Goal: Task Accomplishment & Management: Use online tool/utility

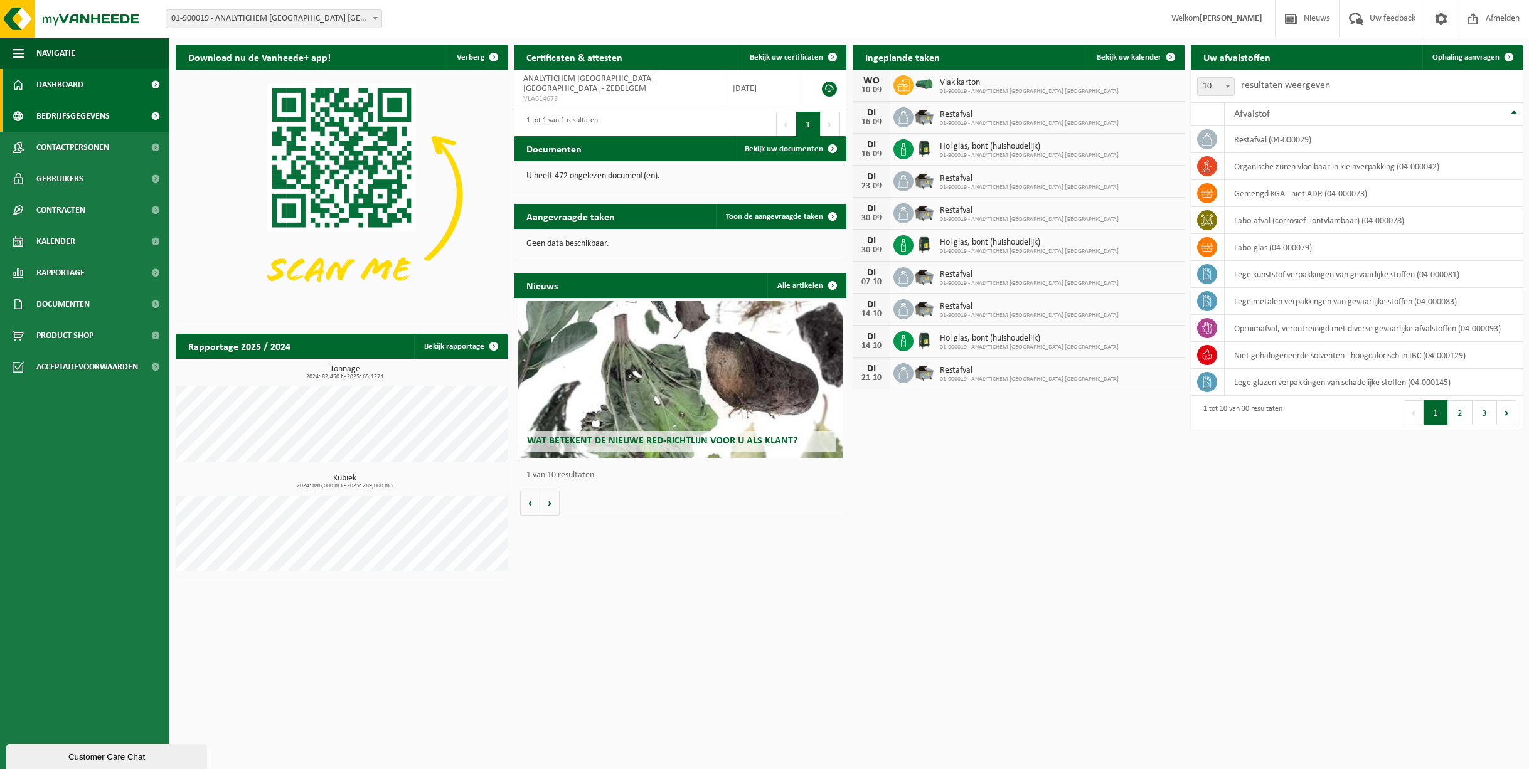
click at [61, 103] on span "Bedrijfsgegevens" at bounding box center [72, 115] width 73 height 31
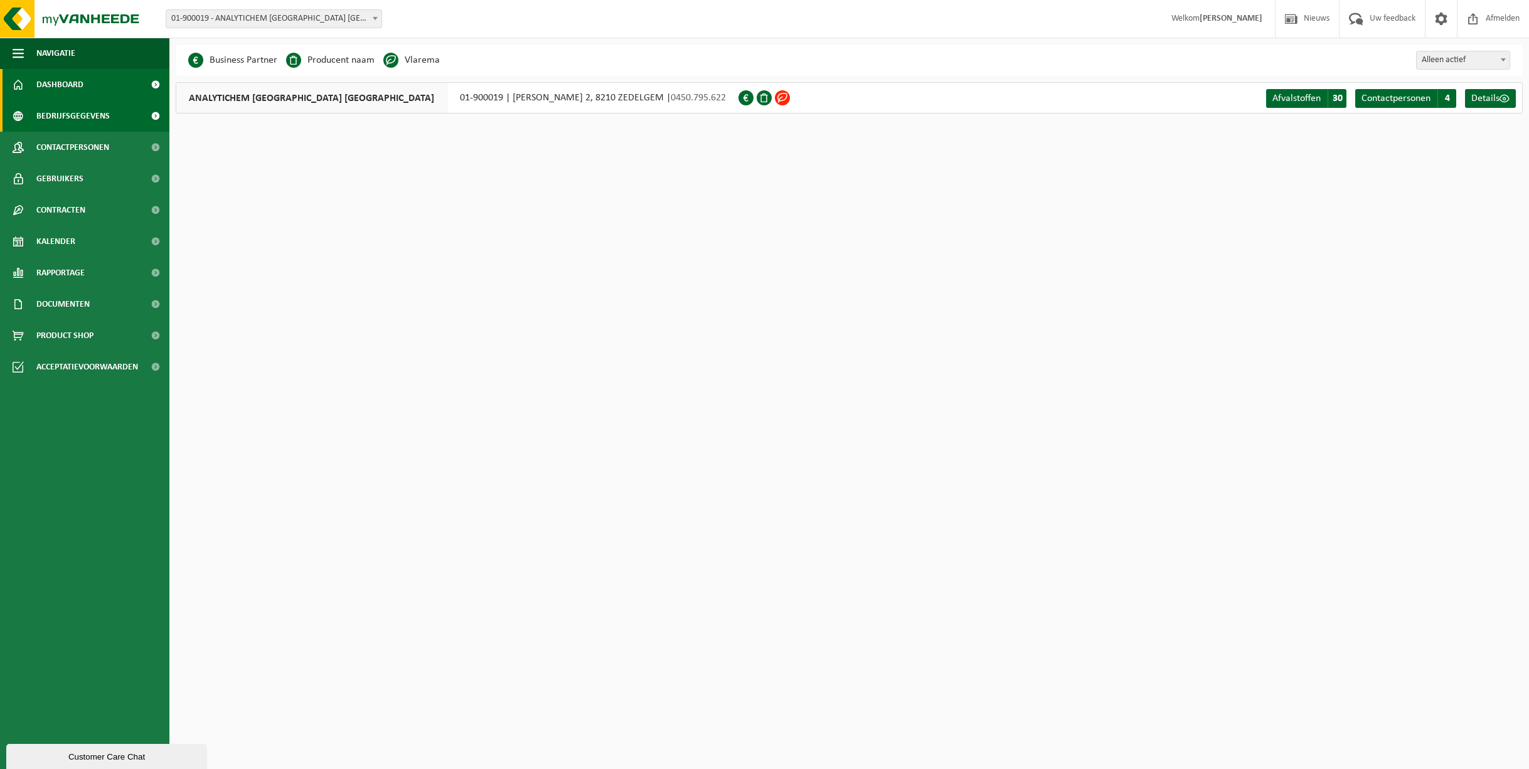
click at [66, 82] on span "Dashboard" at bounding box center [59, 84] width 47 height 31
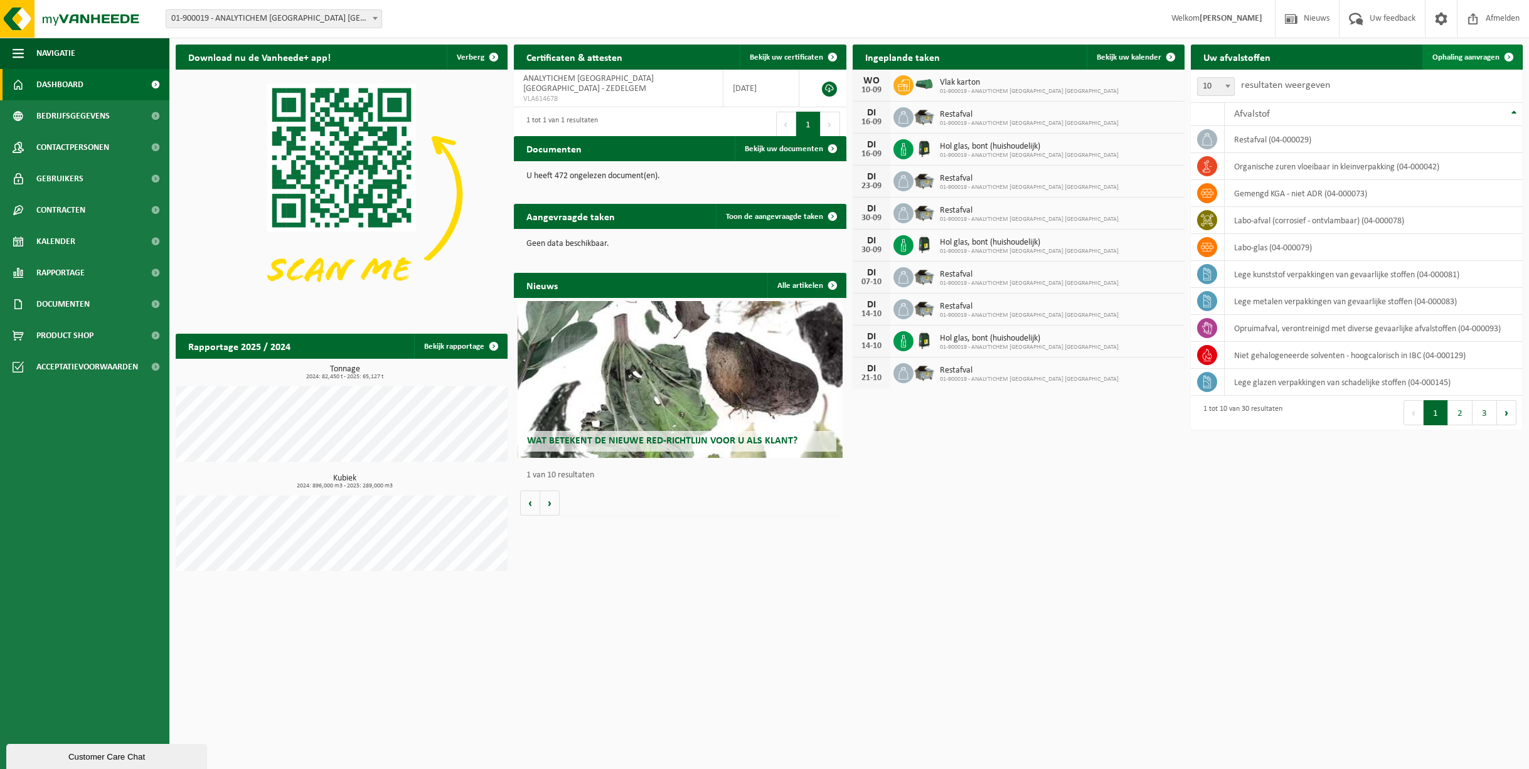
click at [1463, 55] on span "Ophaling aanvragen" at bounding box center [1465, 57] width 67 height 8
click at [784, 220] on span "Toon de aangevraagde taken" at bounding box center [774, 217] width 97 height 8
click at [319, 713] on html "Vestiging: 01-900019 - ANALYTICHEM BELGIUM NV - ZEDELGEM 01-900019 - ANALYTICHE…" at bounding box center [764, 384] width 1529 height 769
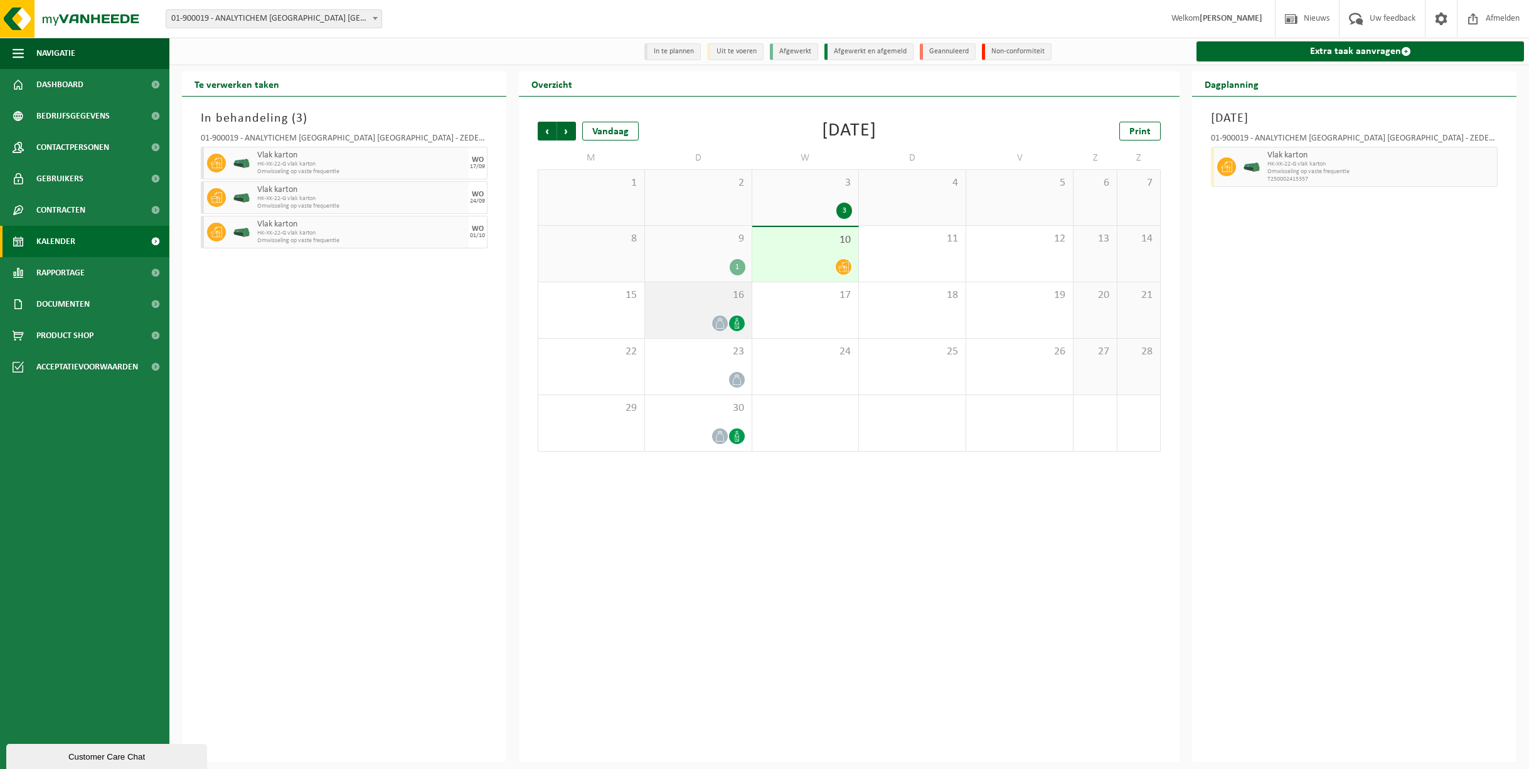
click at [733, 319] on icon at bounding box center [737, 323] width 11 height 11
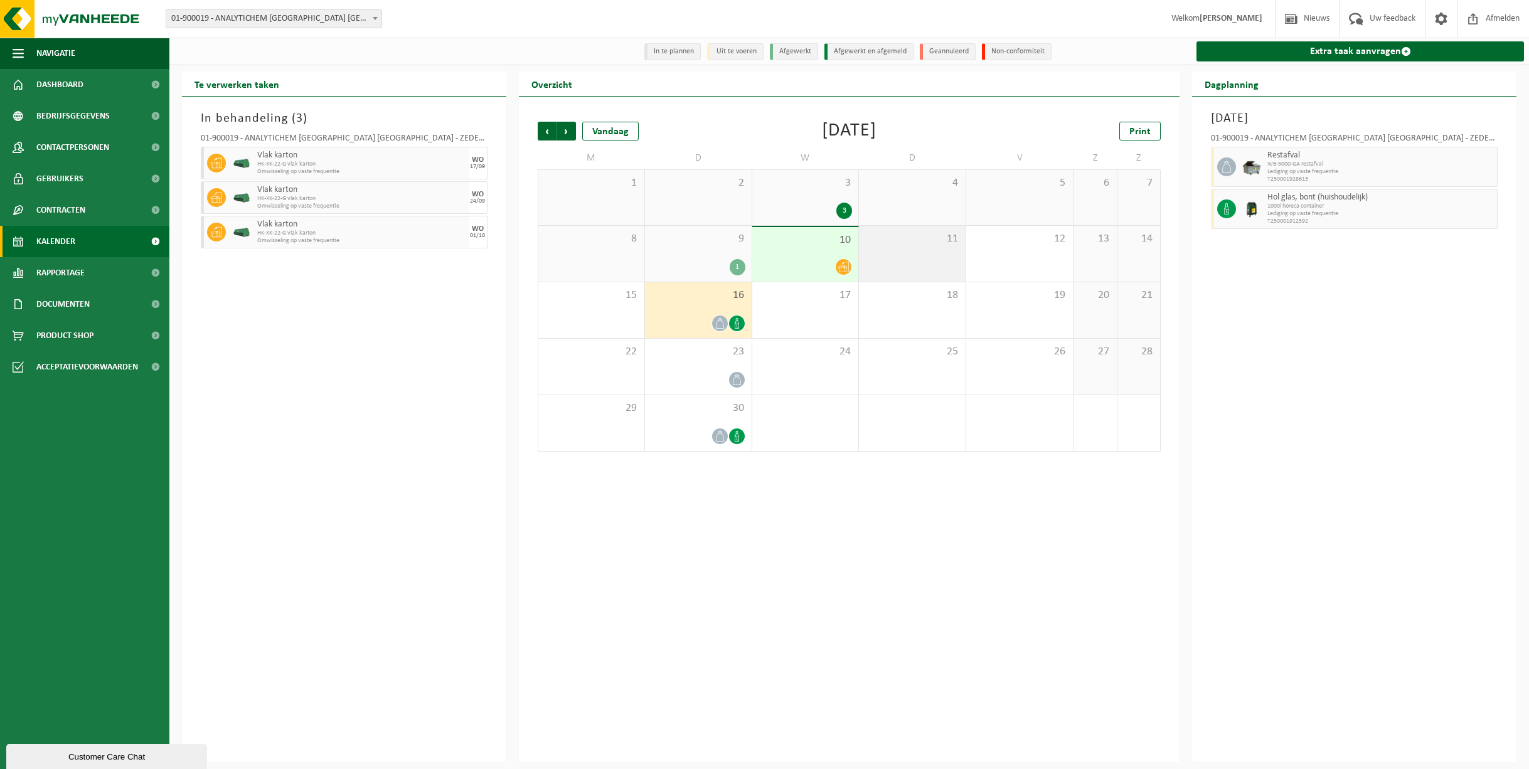
click at [947, 259] on div "11" at bounding box center [912, 254] width 107 height 56
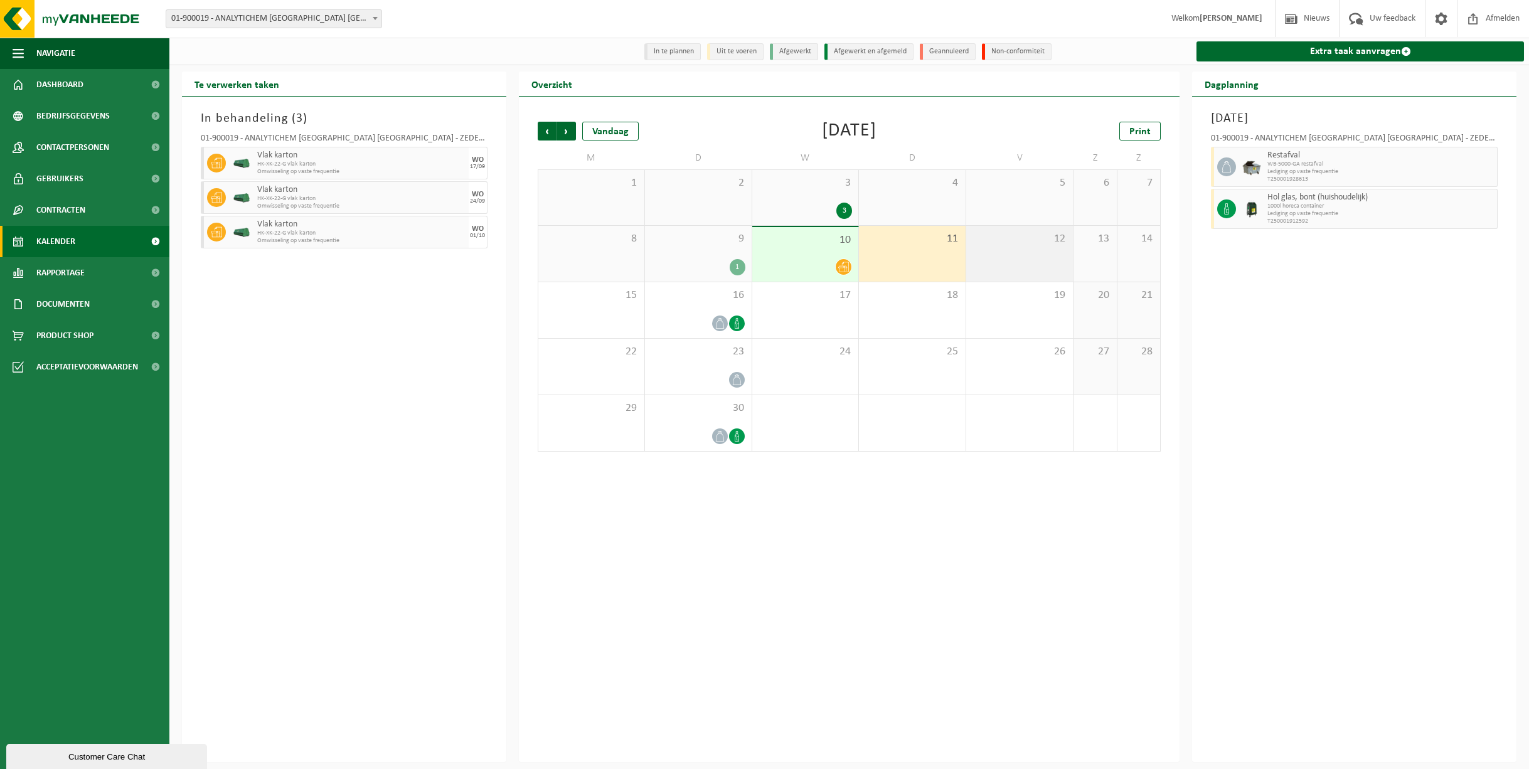
click at [1013, 258] on div "12" at bounding box center [1019, 254] width 107 height 56
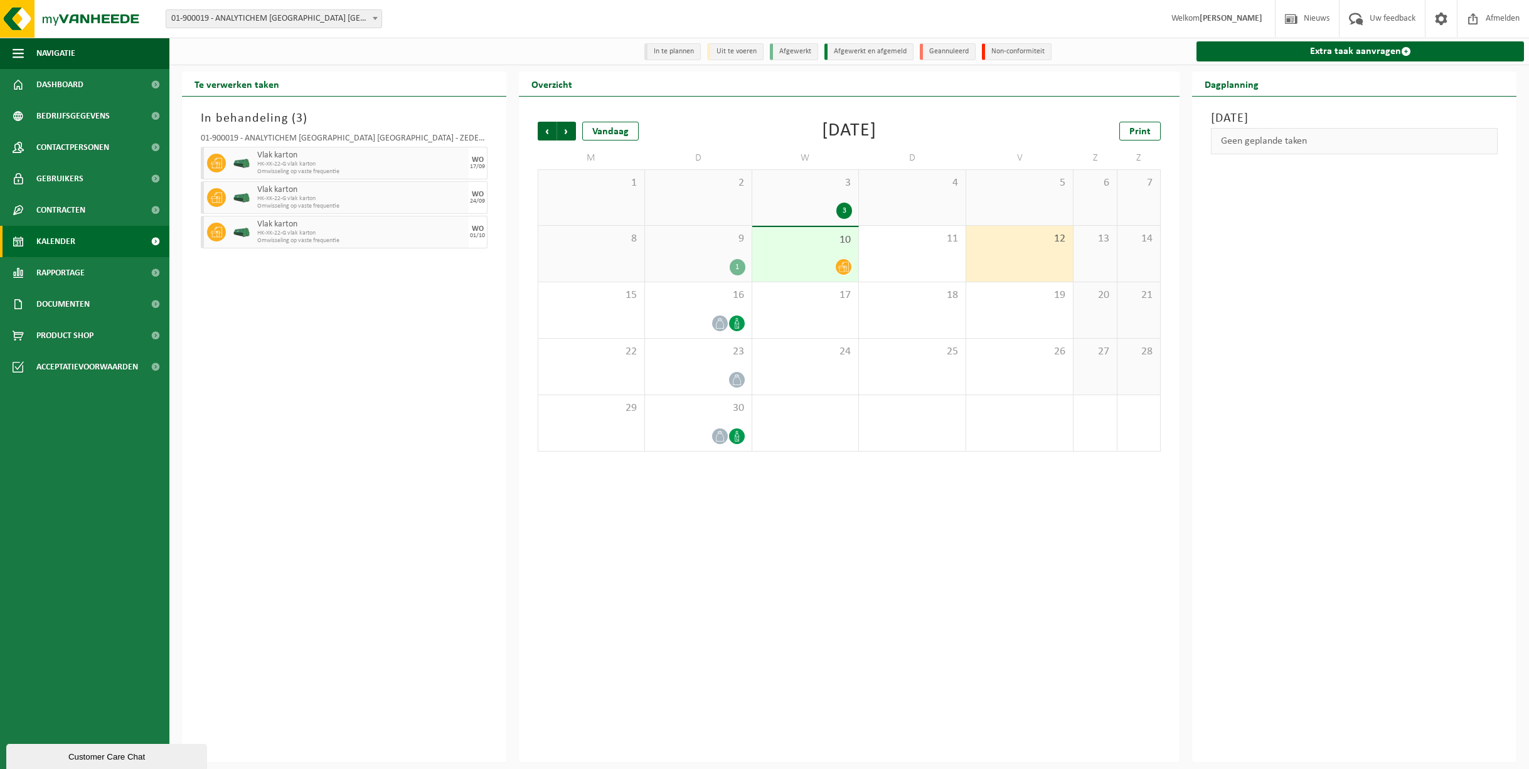
click at [1123, 261] on div "14" at bounding box center [1138, 254] width 43 height 56
click at [727, 259] on div "1" at bounding box center [698, 267] width 94 height 16
